Goal: Entertainment & Leisure: Consume media (video, audio)

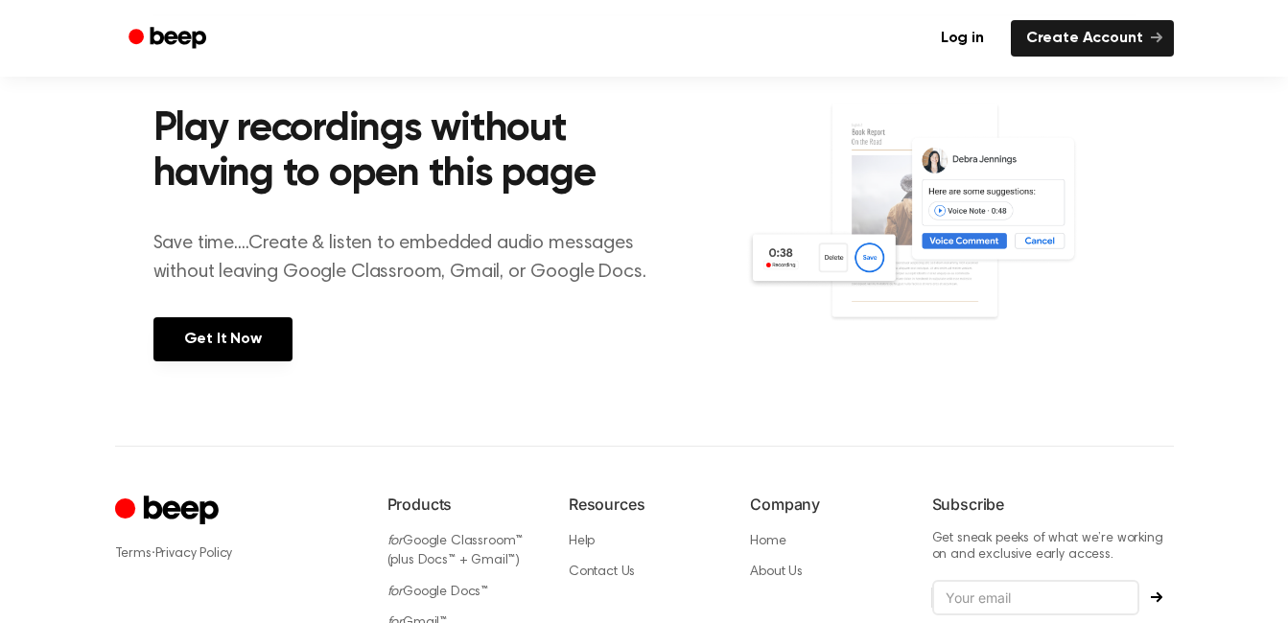
scroll to position [694, 0]
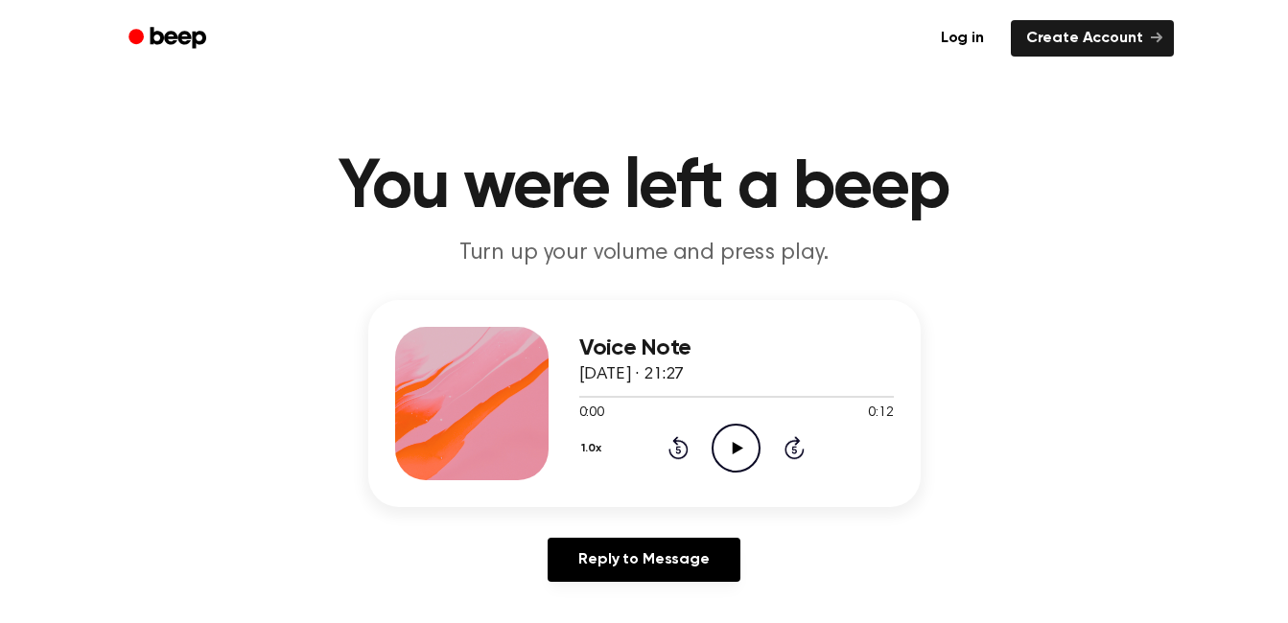
click at [747, 452] on icon "Play Audio" at bounding box center [736, 448] width 49 height 49
click at [727, 435] on icon "Play Audio" at bounding box center [736, 448] width 49 height 49
click at [733, 469] on icon "Play Audio" at bounding box center [736, 448] width 49 height 49
click at [715, 441] on icon "Play Audio" at bounding box center [736, 448] width 49 height 49
click at [723, 434] on icon "Play Audio" at bounding box center [736, 448] width 49 height 49
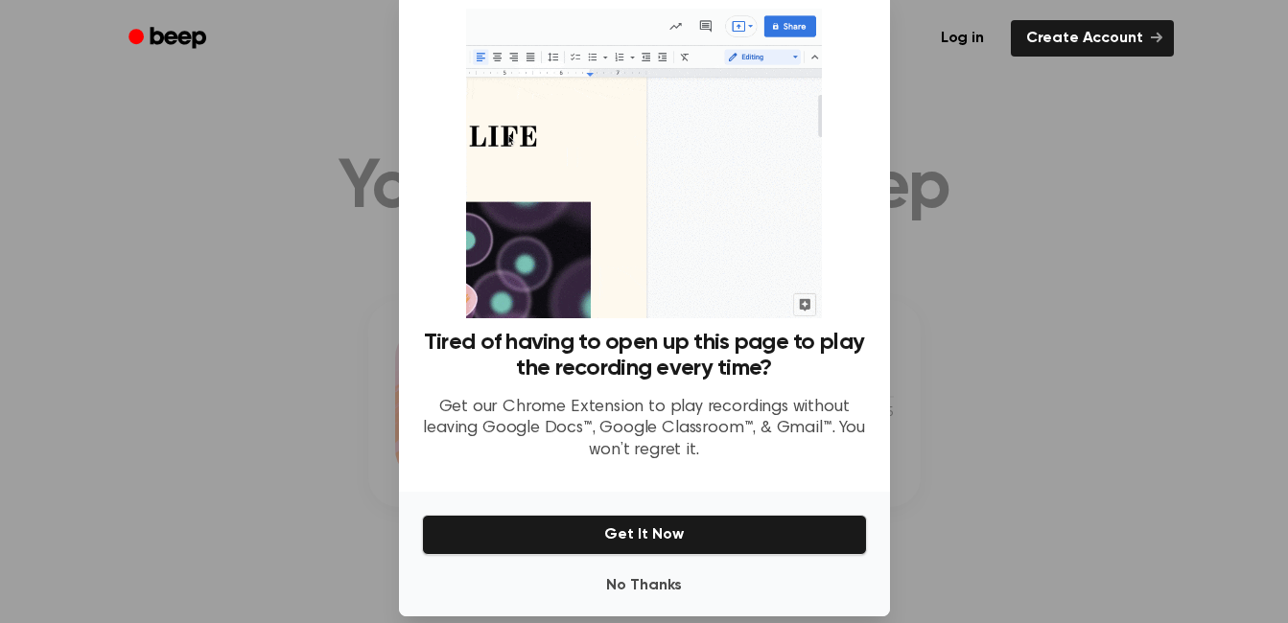
scroll to position [69, 0]
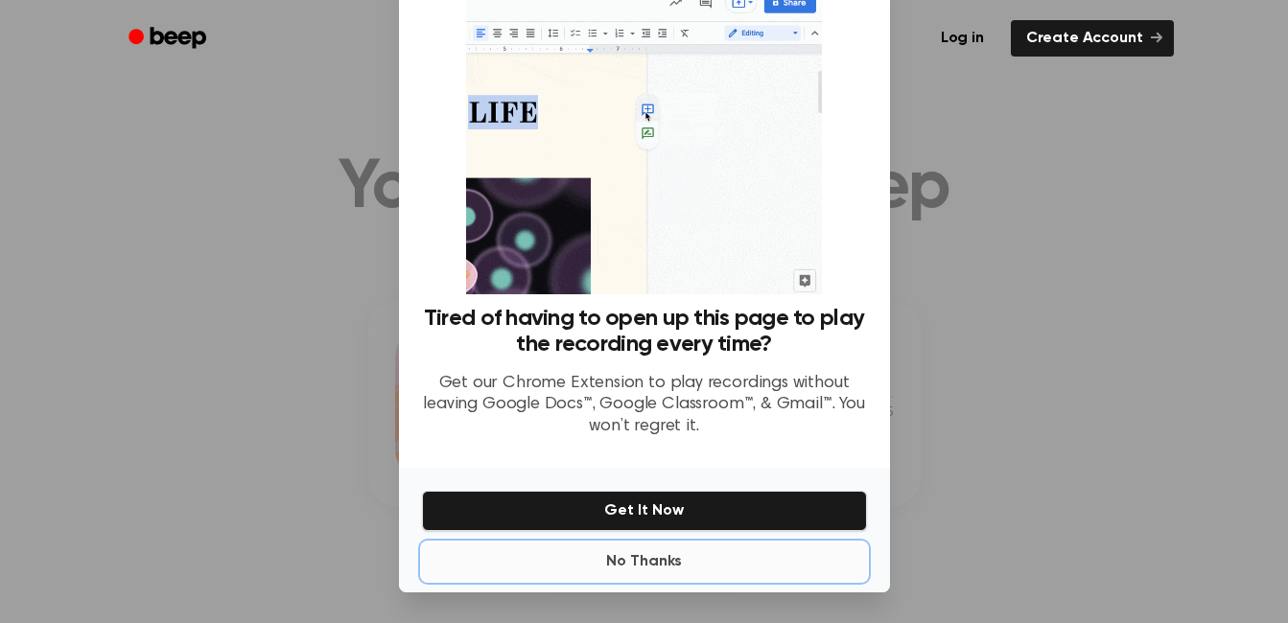
click at [631, 554] on button "No Thanks" at bounding box center [644, 562] width 445 height 38
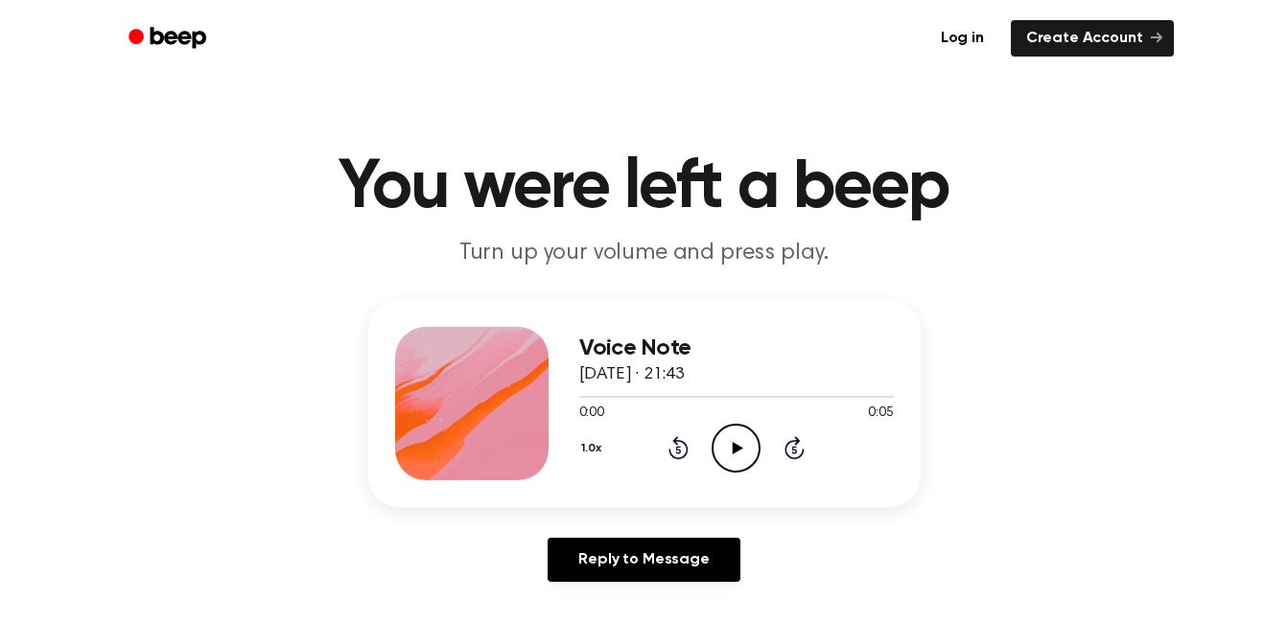
click at [725, 452] on icon "Play Audio" at bounding box center [736, 448] width 49 height 49
click at [741, 442] on icon "Play Audio" at bounding box center [736, 448] width 49 height 49
click at [741, 427] on icon "Play Audio" at bounding box center [736, 448] width 49 height 49
click at [733, 446] on icon at bounding box center [738, 448] width 11 height 12
click at [737, 449] on icon "Pause Audio" at bounding box center [736, 448] width 49 height 49
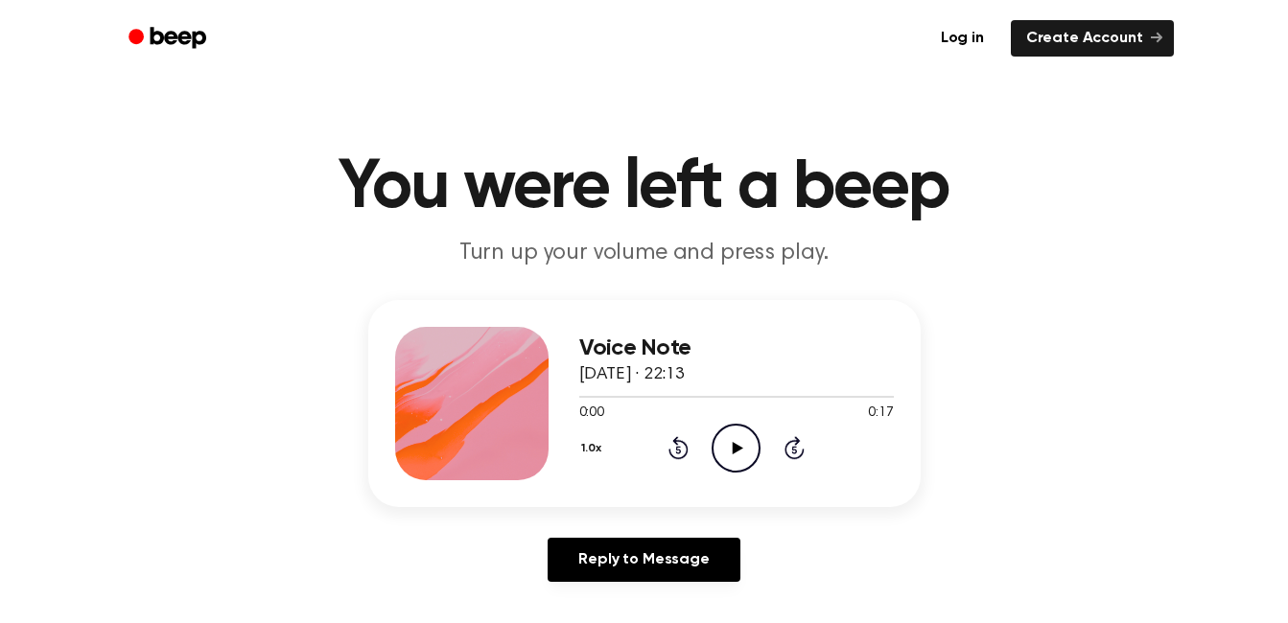
click at [736, 440] on icon "Play Audio" at bounding box center [736, 448] width 49 height 49
click at [746, 451] on icon "Pause Audio" at bounding box center [736, 448] width 49 height 49
click at [715, 446] on icon "Play Audio" at bounding box center [736, 448] width 49 height 49
